Goal: Information Seeking & Learning: Learn about a topic

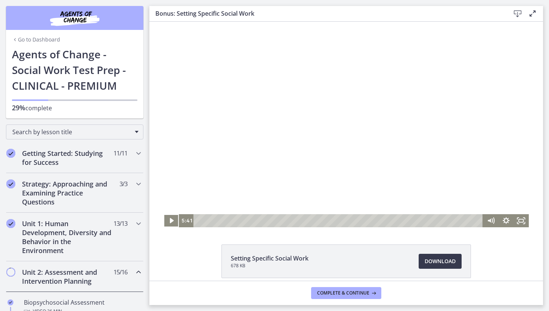
scroll to position [485, 0]
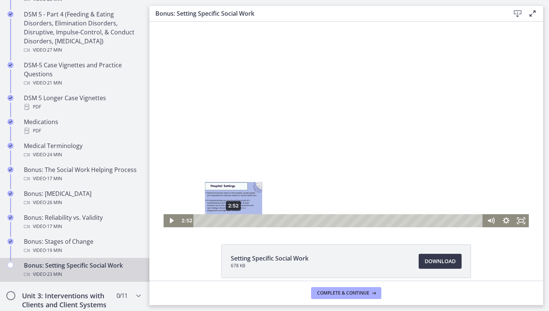
click at [233, 220] on div "2:52" at bounding box center [339, 220] width 280 height 13
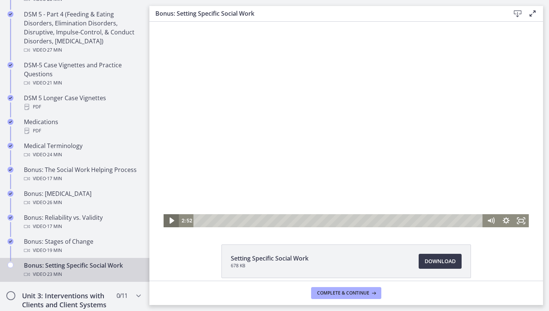
click at [171, 223] on icon "Play Video" at bounding box center [172, 221] width 18 height 16
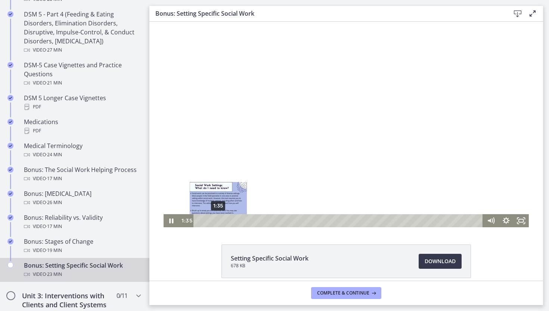
click at [218, 220] on div "1:35" at bounding box center [339, 220] width 280 height 13
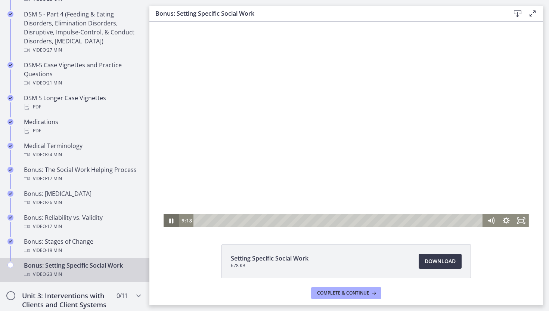
click at [172, 220] on icon "Pause" at bounding box center [171, 220] width 4 height 5
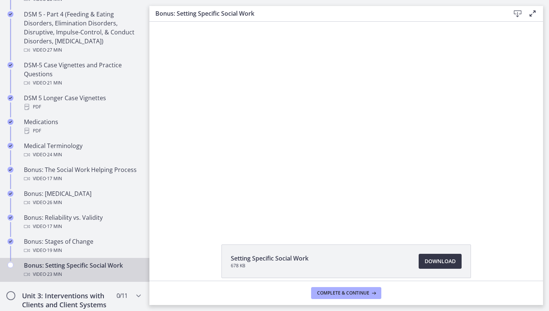
click at [441, 264] on span "Download Opens in a new window" at bounding box center [440, 261] width 31 height 9
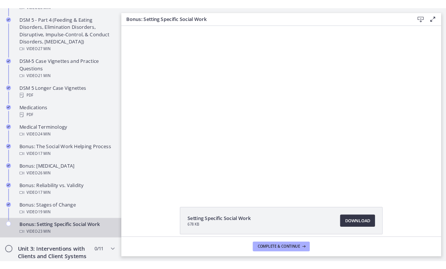
scroll to position [520, 0]
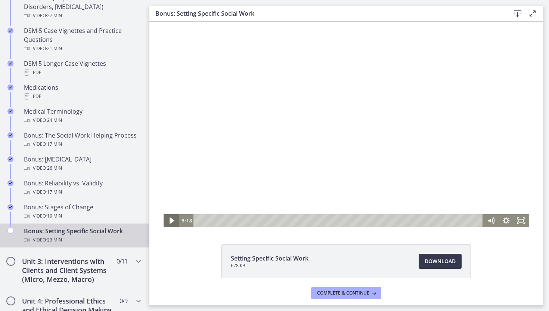
click at [169, 220] on icon "Play Video" at bounding box center [172, 221] width 18 height 16
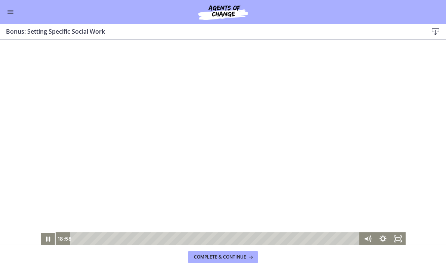
scroll to position [518, 0]
click at [48, 239] on icon "Pause" at bounding box center [48, 238] width 18 height 16
click at [51, 239] on icon "Play Video" at bounding box center [48, 238] width 15 height 13
click at [47, 238] on icon "Pause" at bounding box center [48, 239] width 5 height 6
click at [47, 238] on icon "Play Video" at bounding box center [49, 238] width 4 height 5
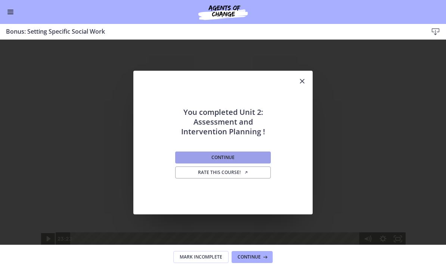
click at [232, 159] on span "Continue" at bounding box center [222, 157] width 23 height 6
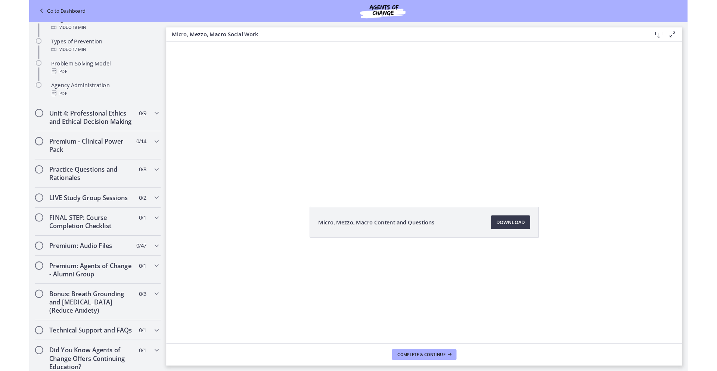
scroll to position [497, 0]
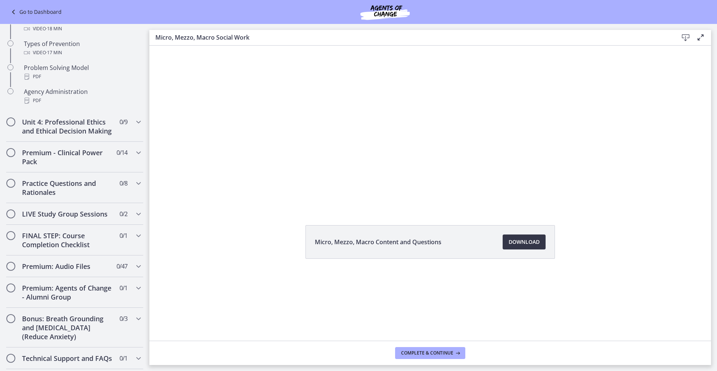
click at [526, 239] on span "Download Opens in a new window" at bounding box center [524, 241] width 31 height 9
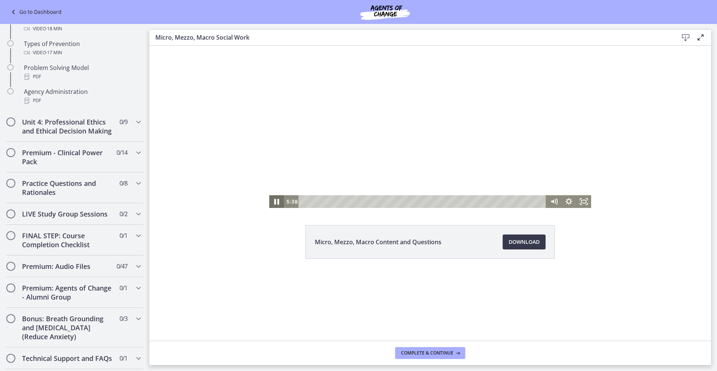
click at [278, 204] on icon "Pause" at bounding box center [277, 201] width 18 height 15
